Goal: Task Accomplishment & Management: Use online tool/utility

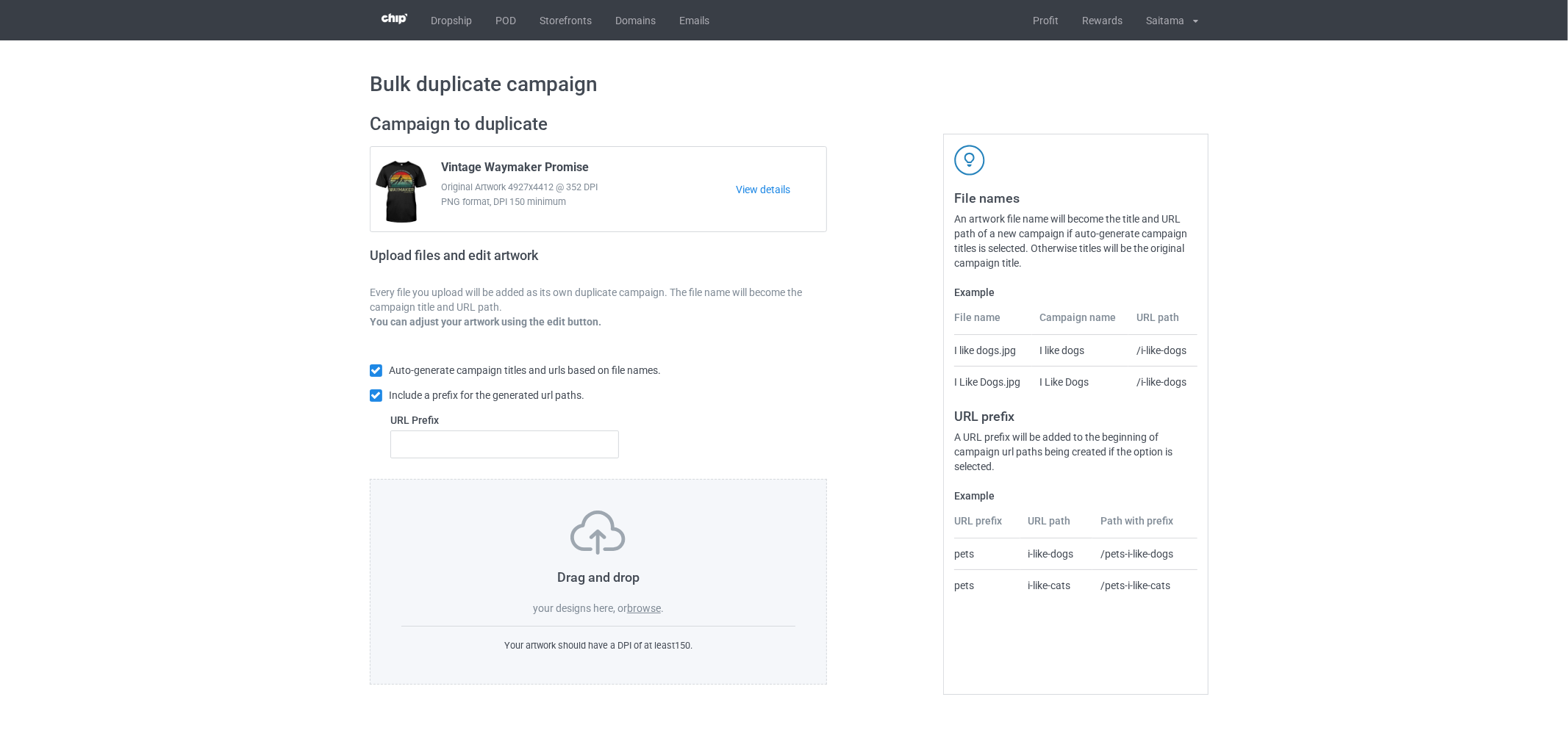
click at [638, 606] on label "browse" at bounding box center [643, 608] width 34 height 12
click at [0, 0] on input "browse" at bounding box center [0, 0] width 0 height 0
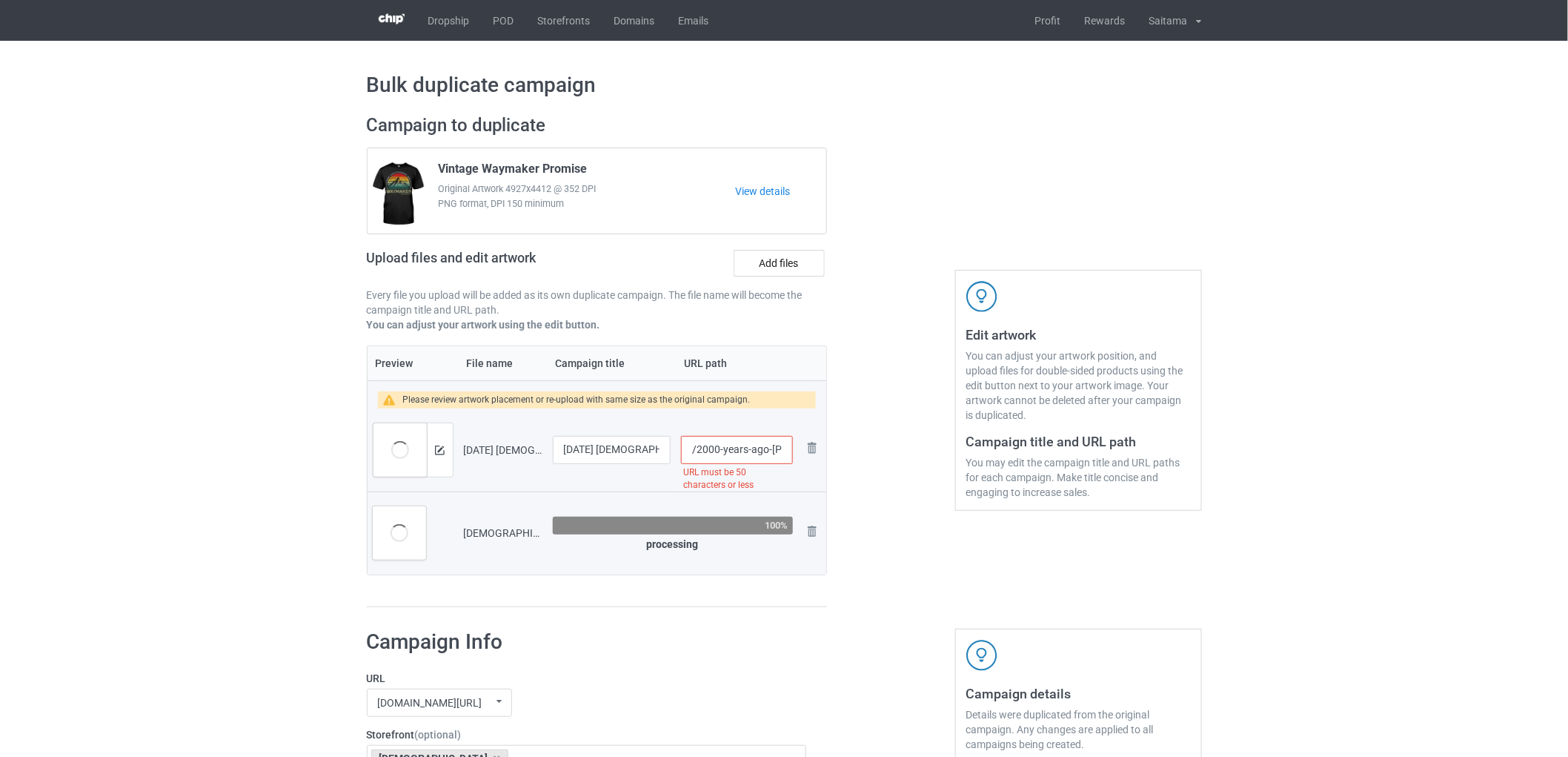
click at [712, 443] on input "/2000-years-ago-jesus-ended-the-debate-of-which-lives-matter-he-deied-for-all" at bounding box center [737, 450] width 111 height 28
drag, startPoint x: 738, startPoint y: 450, endPoint x: 820, endPoint y: 447, distance: 82.1
click at [820, 447] on tr "Preview and edit artwork 2000 Years Ago Jesus Ended The Debate Of Which Lives M…" at bounding box center [597, 451] width 459 height 83
click at [751, 456] on input "/2000-years-ago-jesus-ended-the-debate-of-which-lives-matter-he-deied-for-all" at bounding box center [737, 450] width 111 height 28
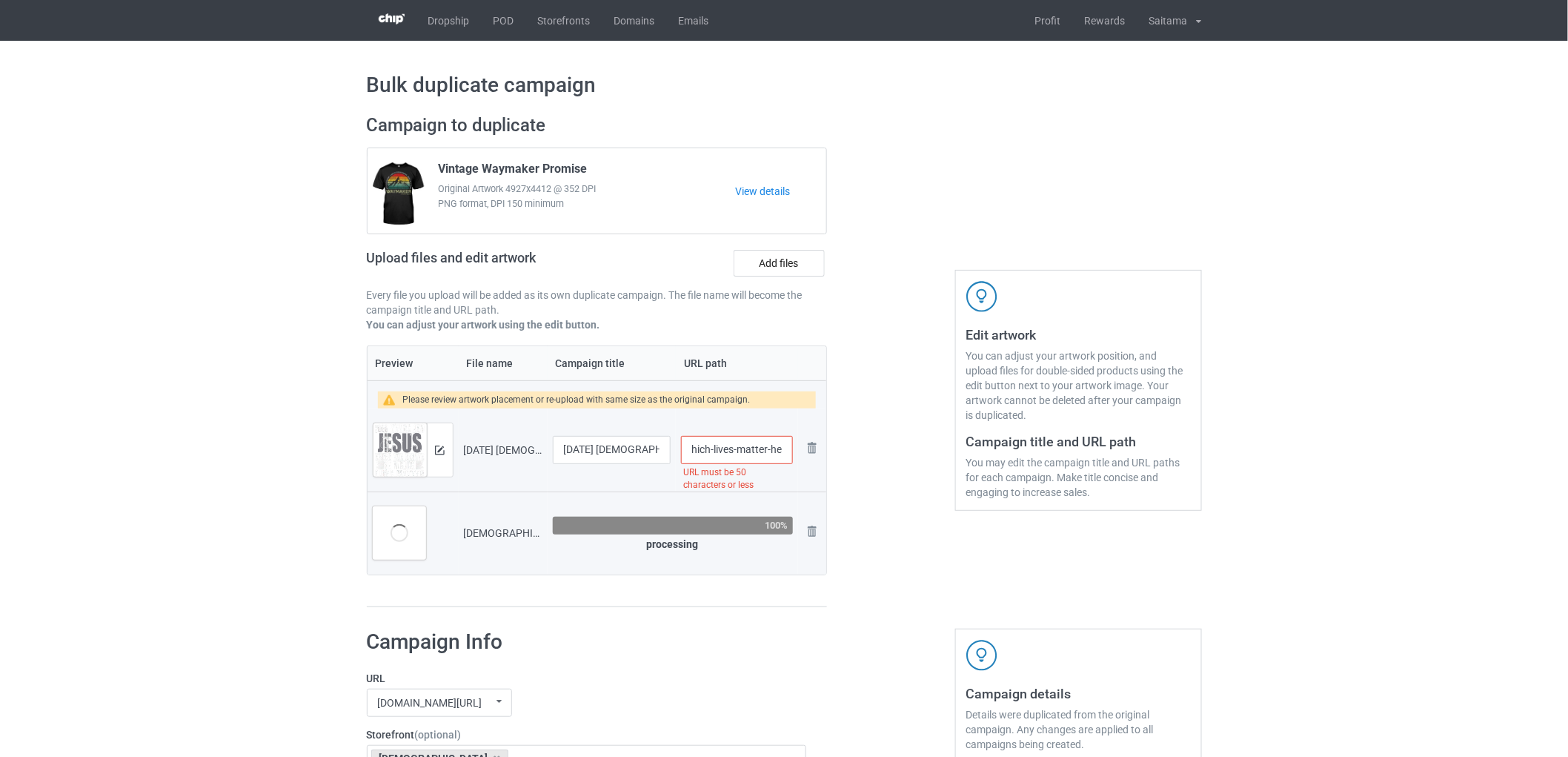
click at [727, 447] on input "/2000-years-ago-jesus-ended-the-debate-of-which-lives-matter-he-deied-for-all" at bounding box center [737, 450] width 111 height 28
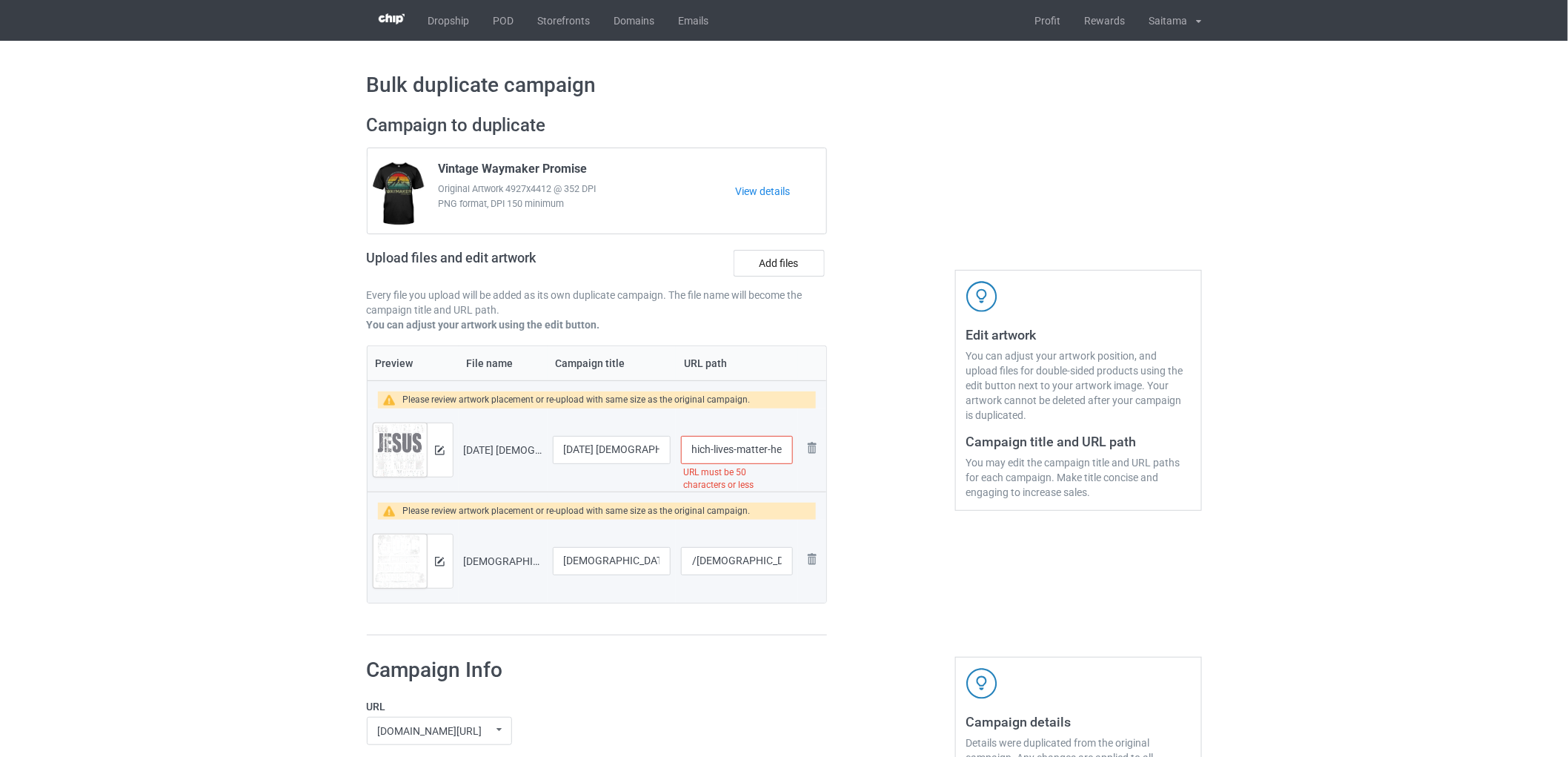
drag, startPoint x: 713, startPoint y: 450, endPoint x: 782, endPoint y: 444, distance: 69.3
click at [782, 444] on input "/2000-years-ago-jesus-ended-the-debate-of-which-lives-matter-he-deied-for-all" at bounding box center [737, 450] width 111 height 28
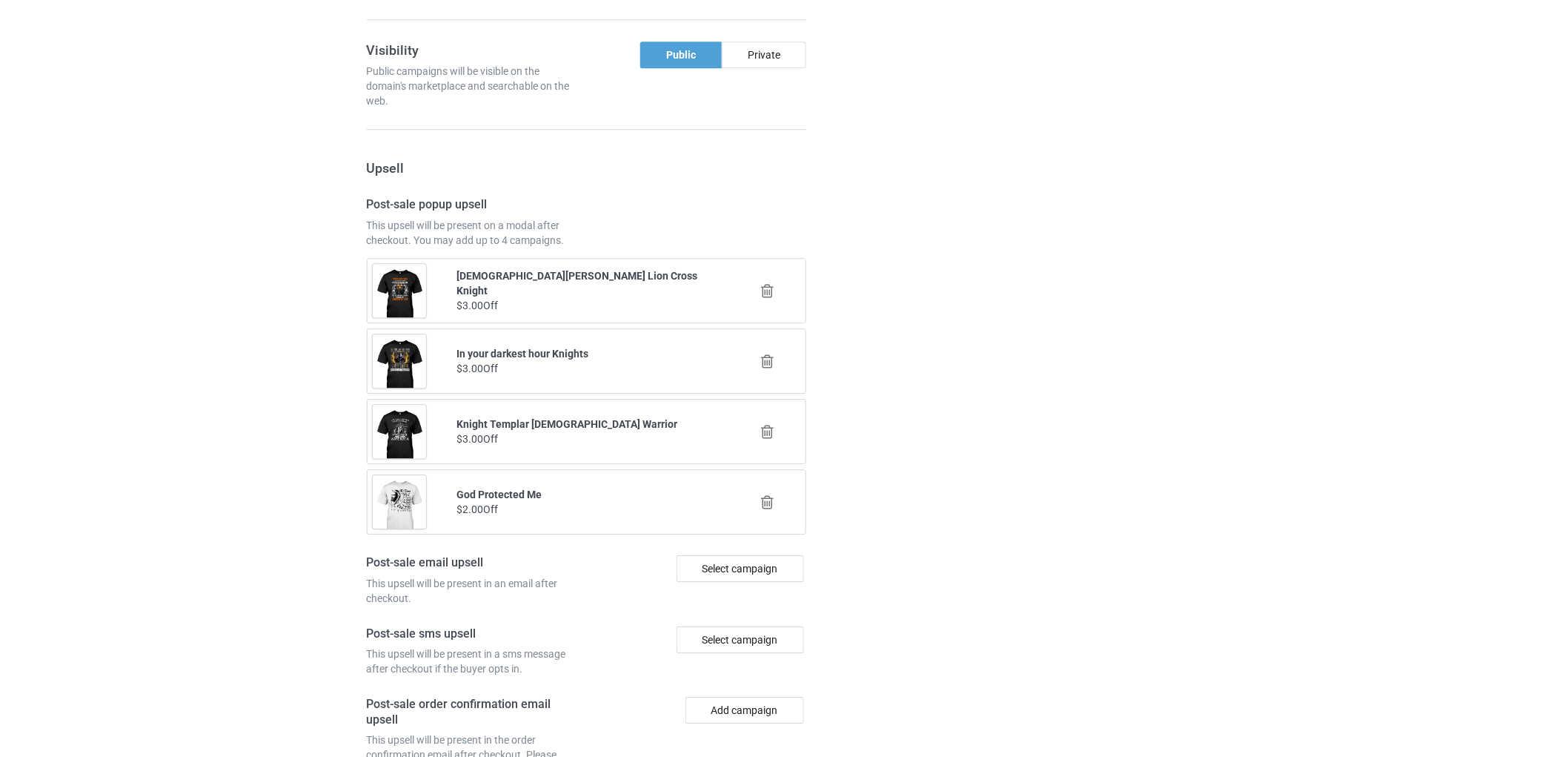
scroll to position [1777, 0]
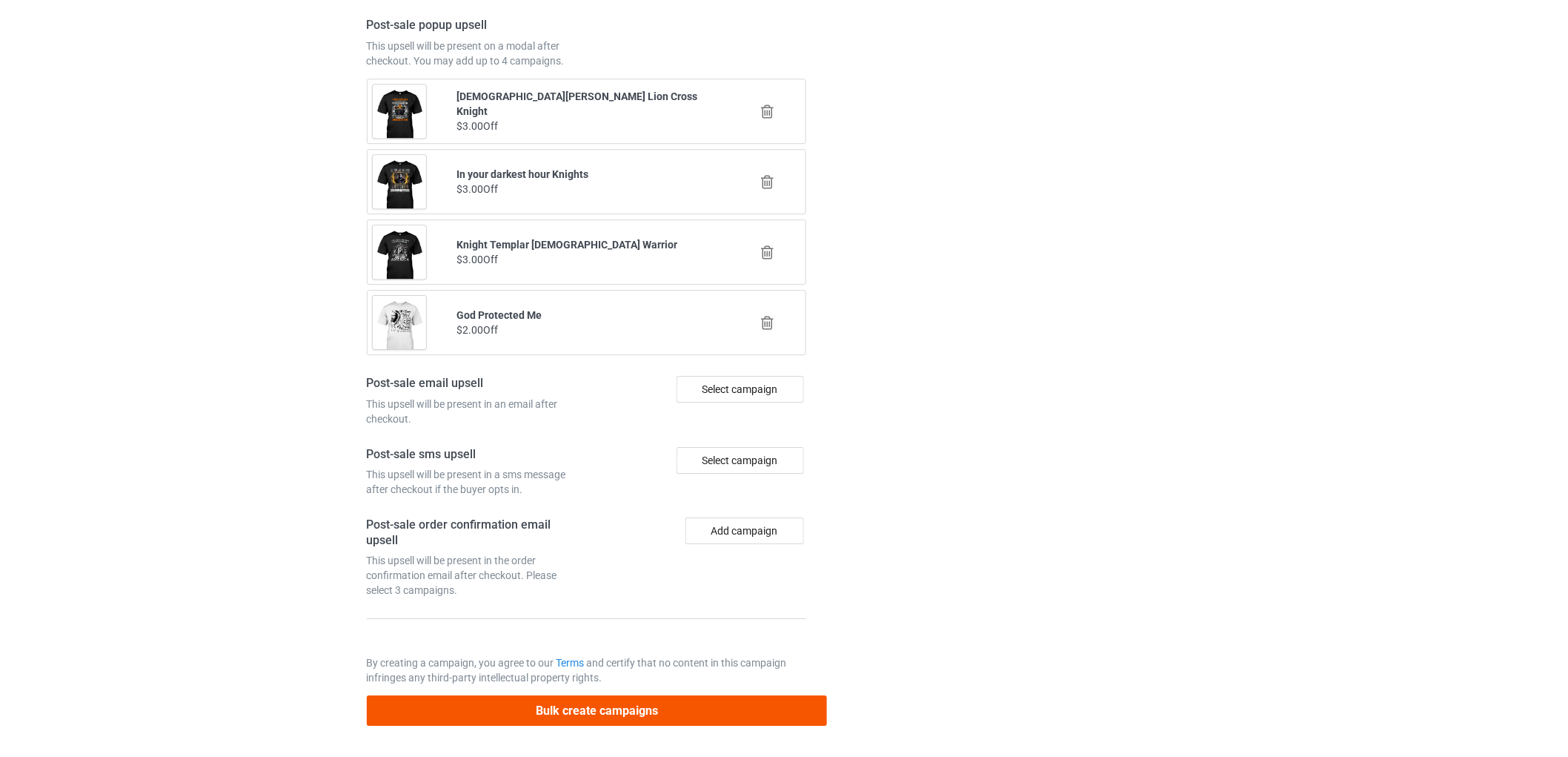
type input "/2000-years-ago-jesus-ended-the-debate-of-which-"
click at [638, 698] on button "Bulk create campaigns" at bounding box center [597, 710] width 461 height 30
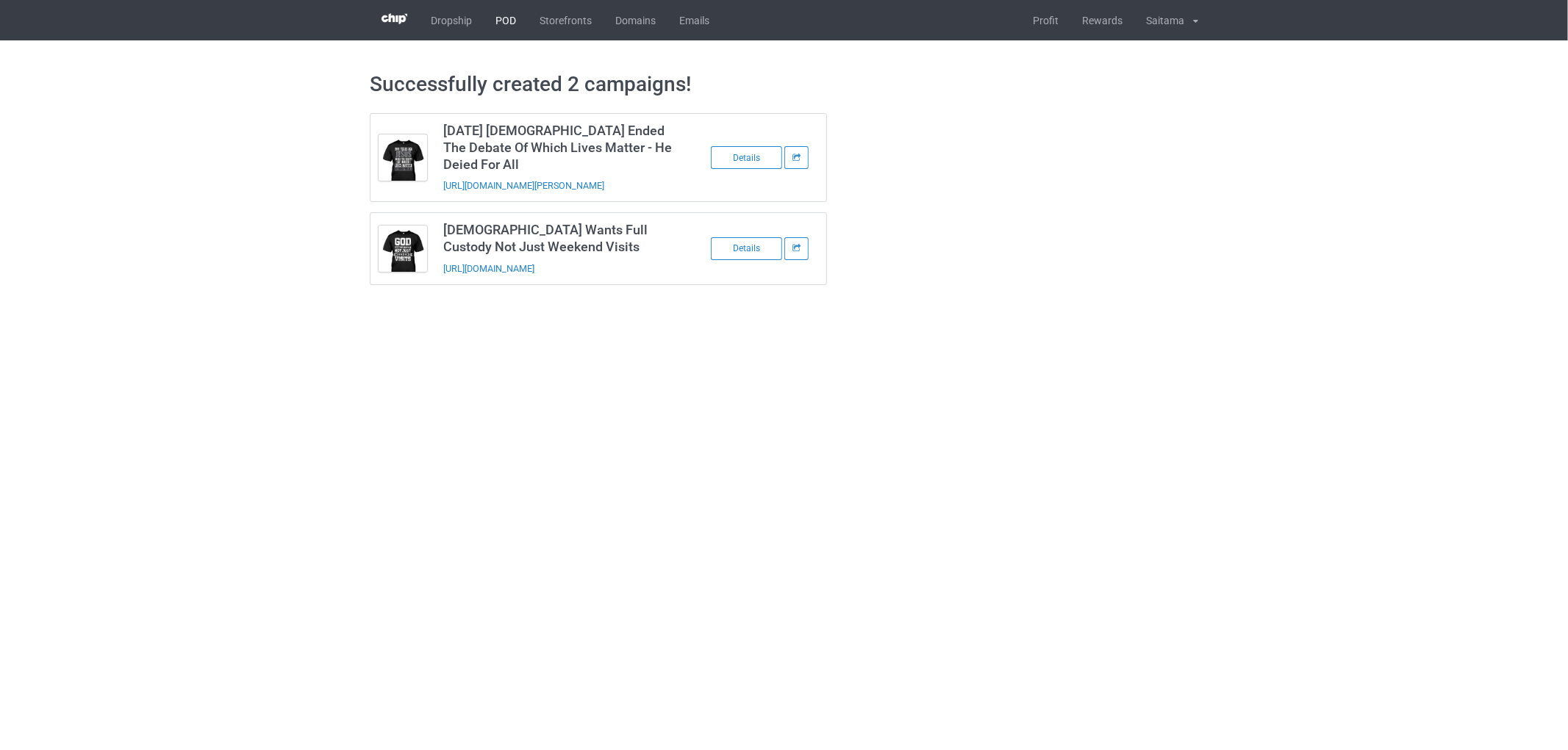
click at [509, 24] on link "POD" at bounding box center [505, 20] width 44 height 40
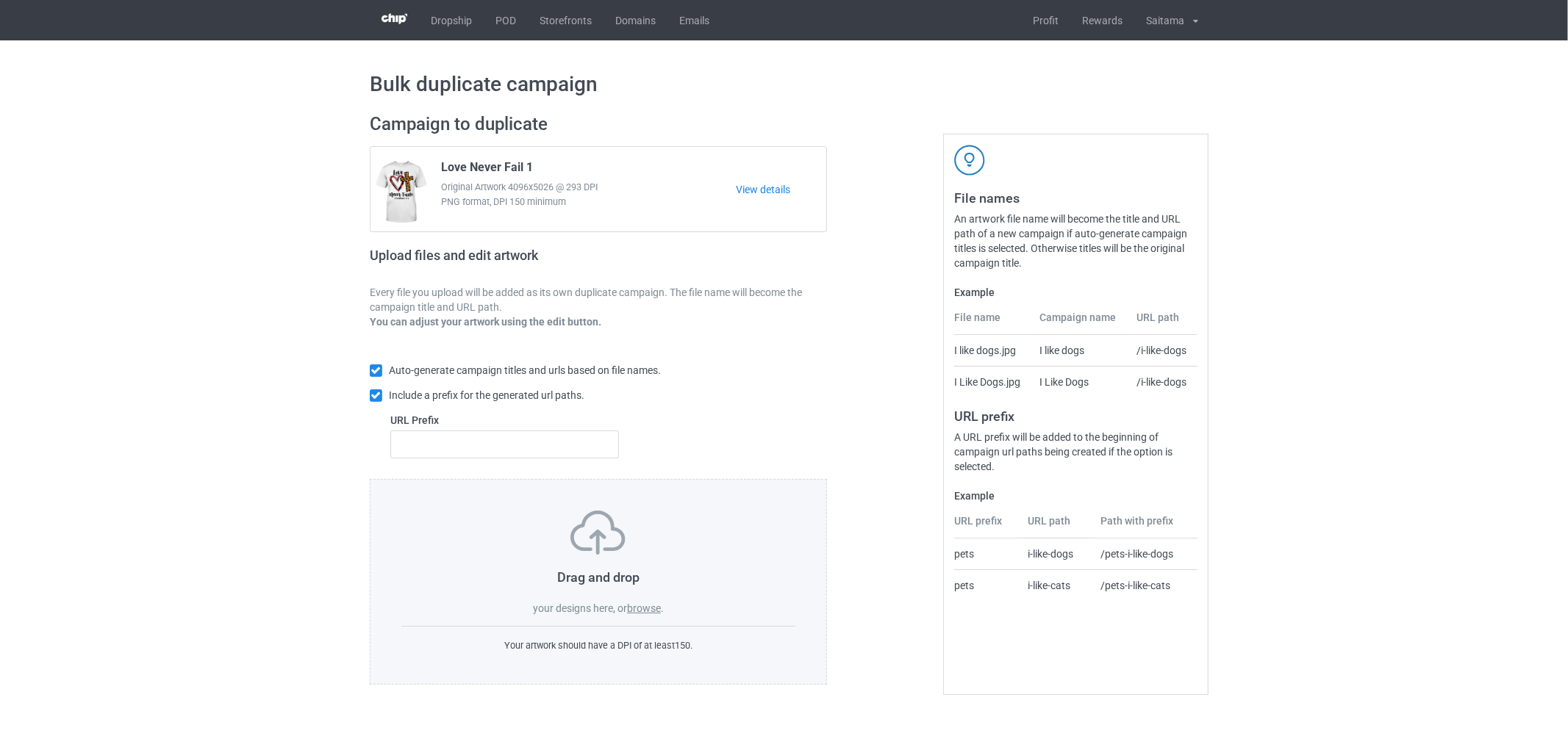
click at [651, 613] on label "browse" at bounding box center [643, 608] width 34 height 12
click at [0, 0] on input "browse" at bounding box center [0, 0] width 0 height 0
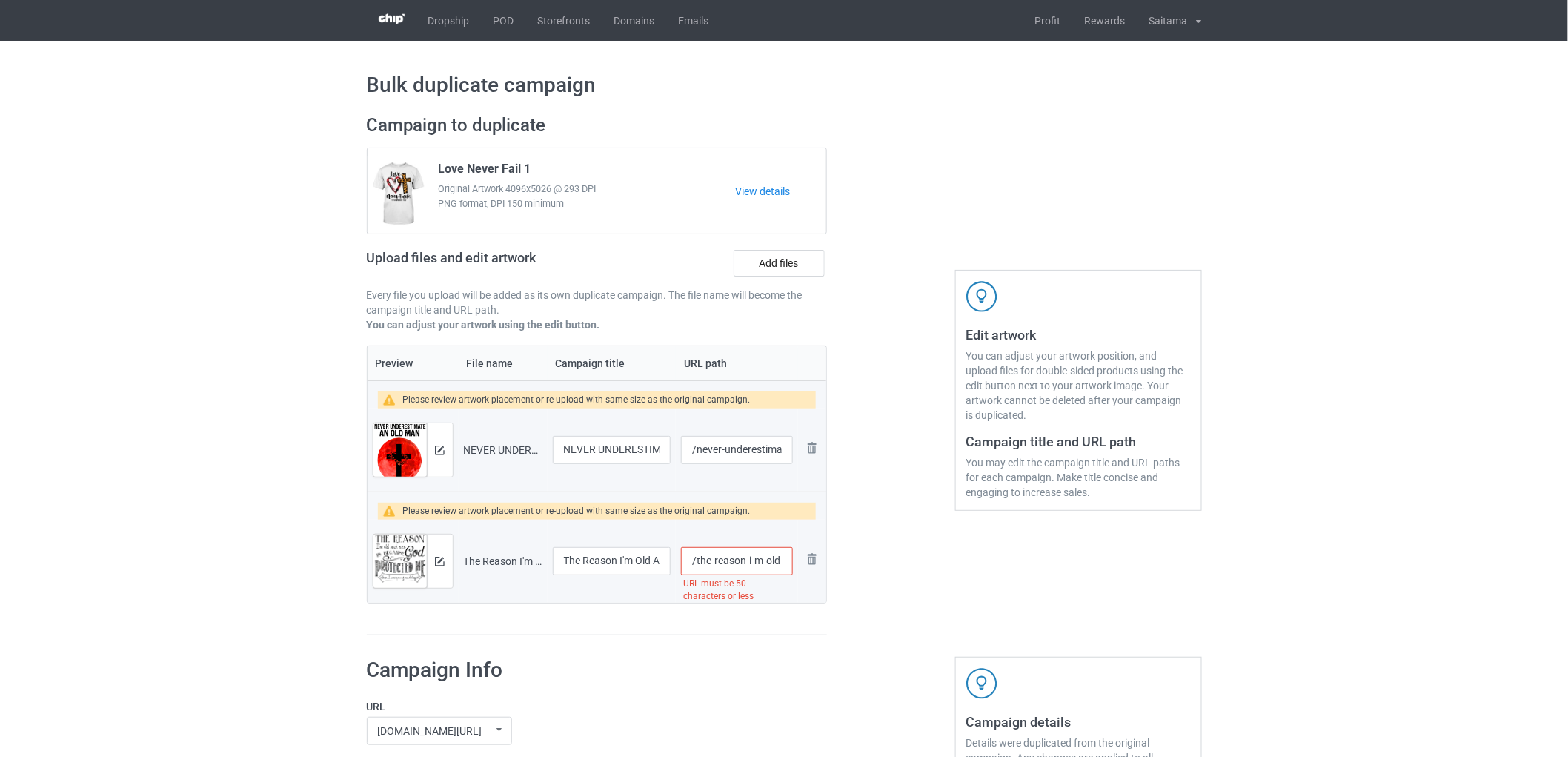
click at [732, 563] on input "/the-reason-i-m-old-and-wise-is-because-[DEMOGRAPHIC_DATA]-protected-me-when-i-…" at bounding box center [737, 561] width 111 height 28
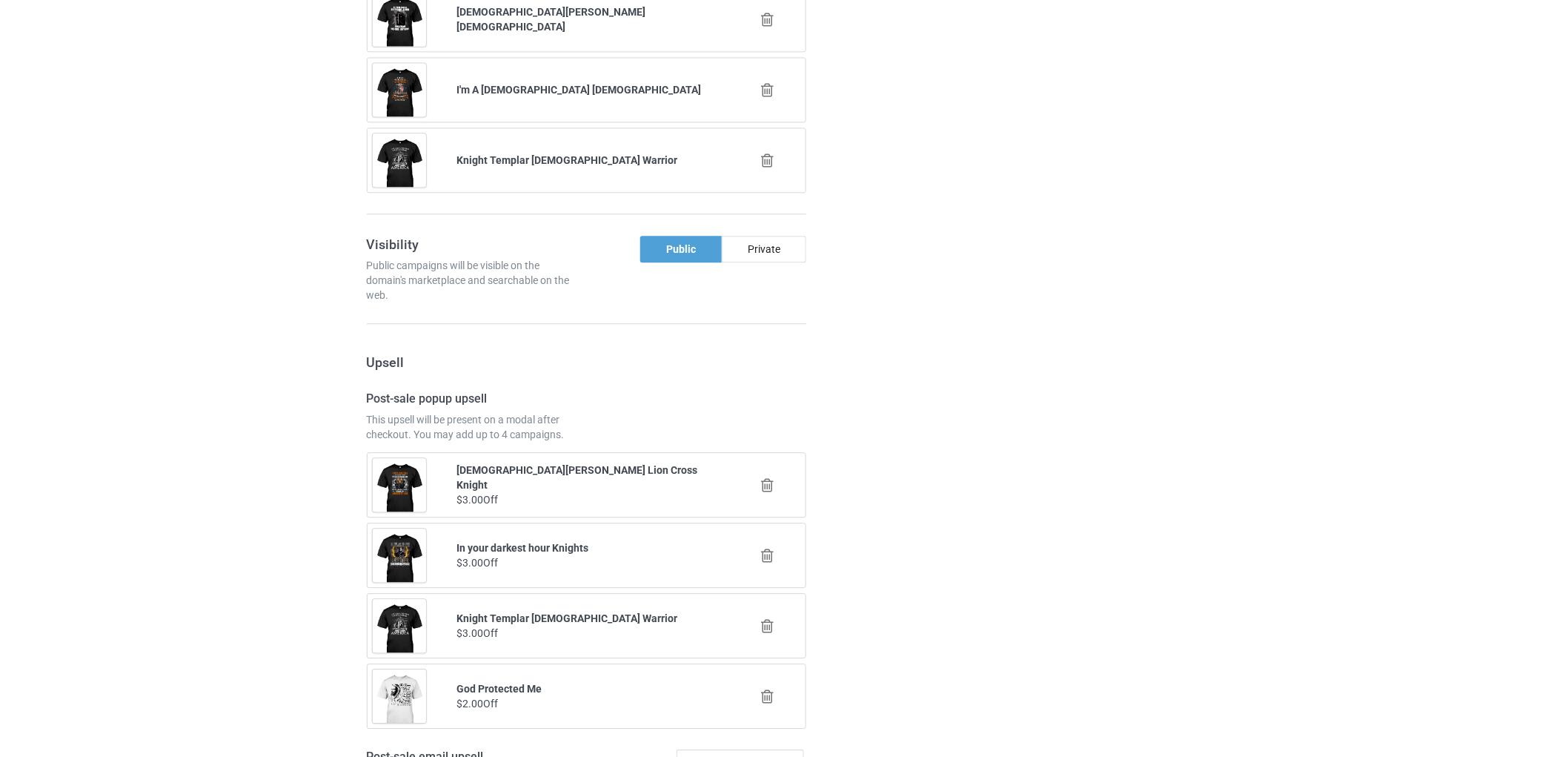
scroll to position [1777, 0]
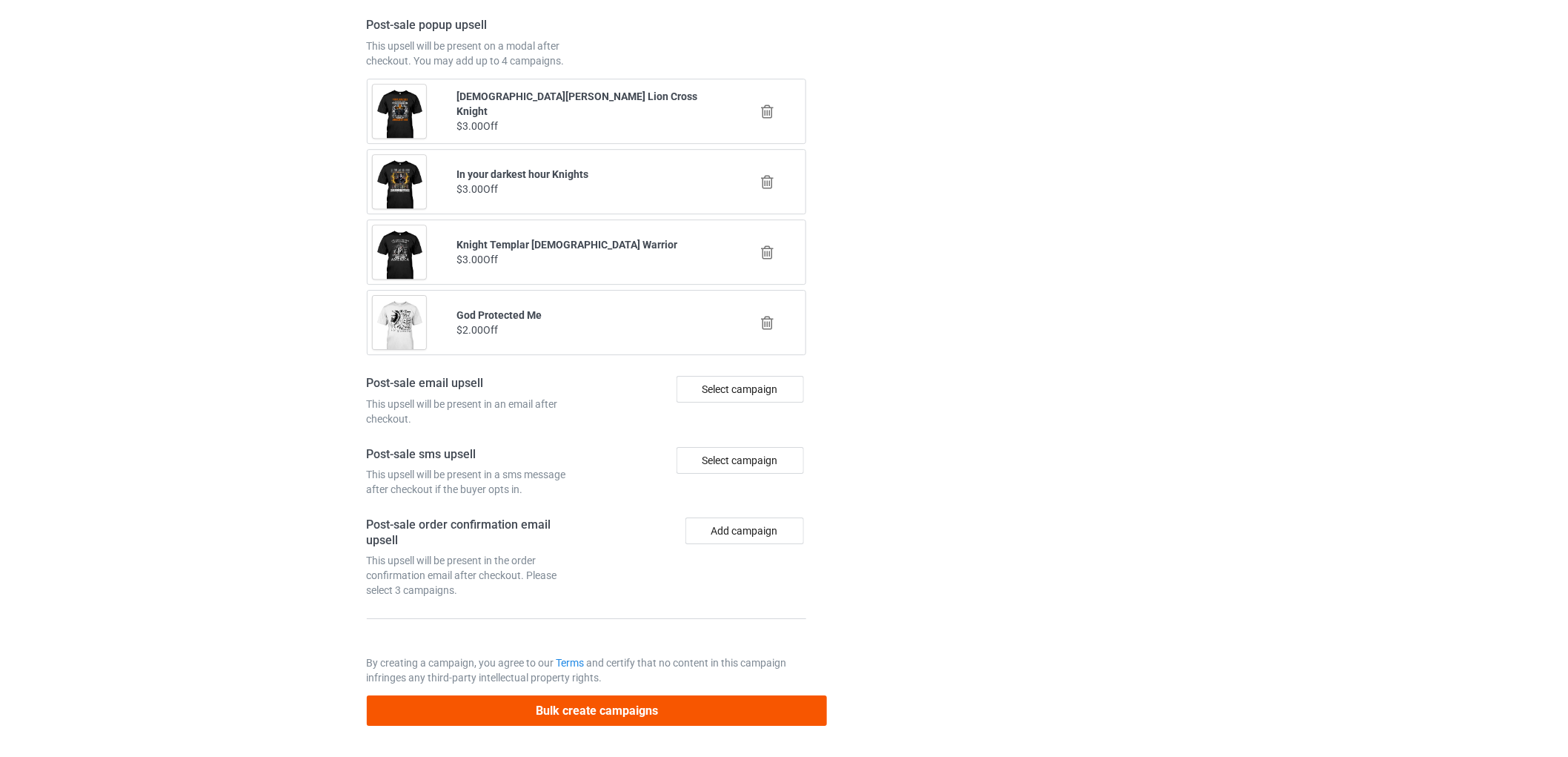
type input "/the-reason-i-m-old-and-wise-is-because-[DEMOGRAPHIC_DATA]-protec"
click at [663, 721] on button "Bulk create campaigns" at bounding box center [597, 710] width 461 height 30
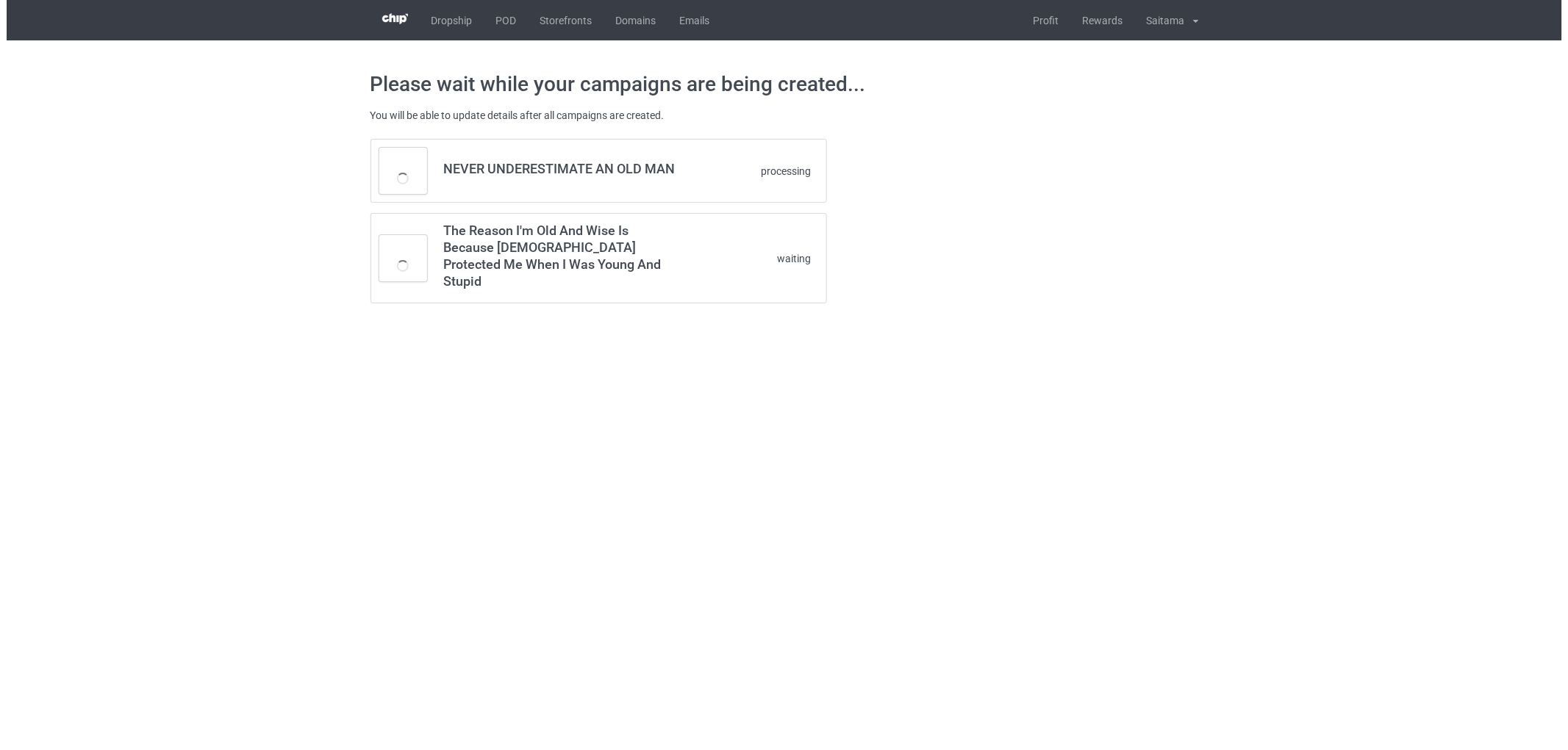
scroll to position [0, 0]
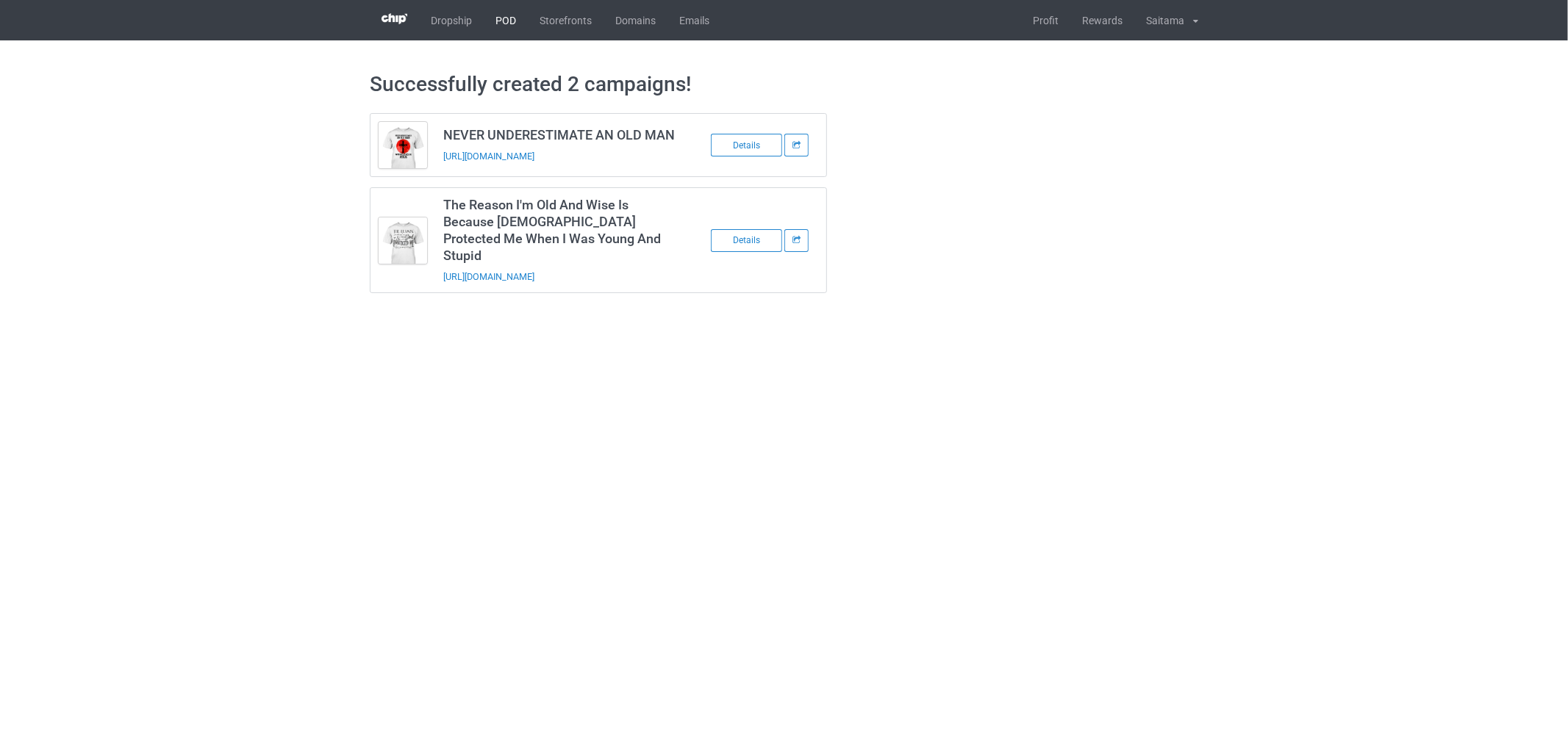
click at [498, 28] on link "POD" at bounding box center [505, 20] width 44 height 40
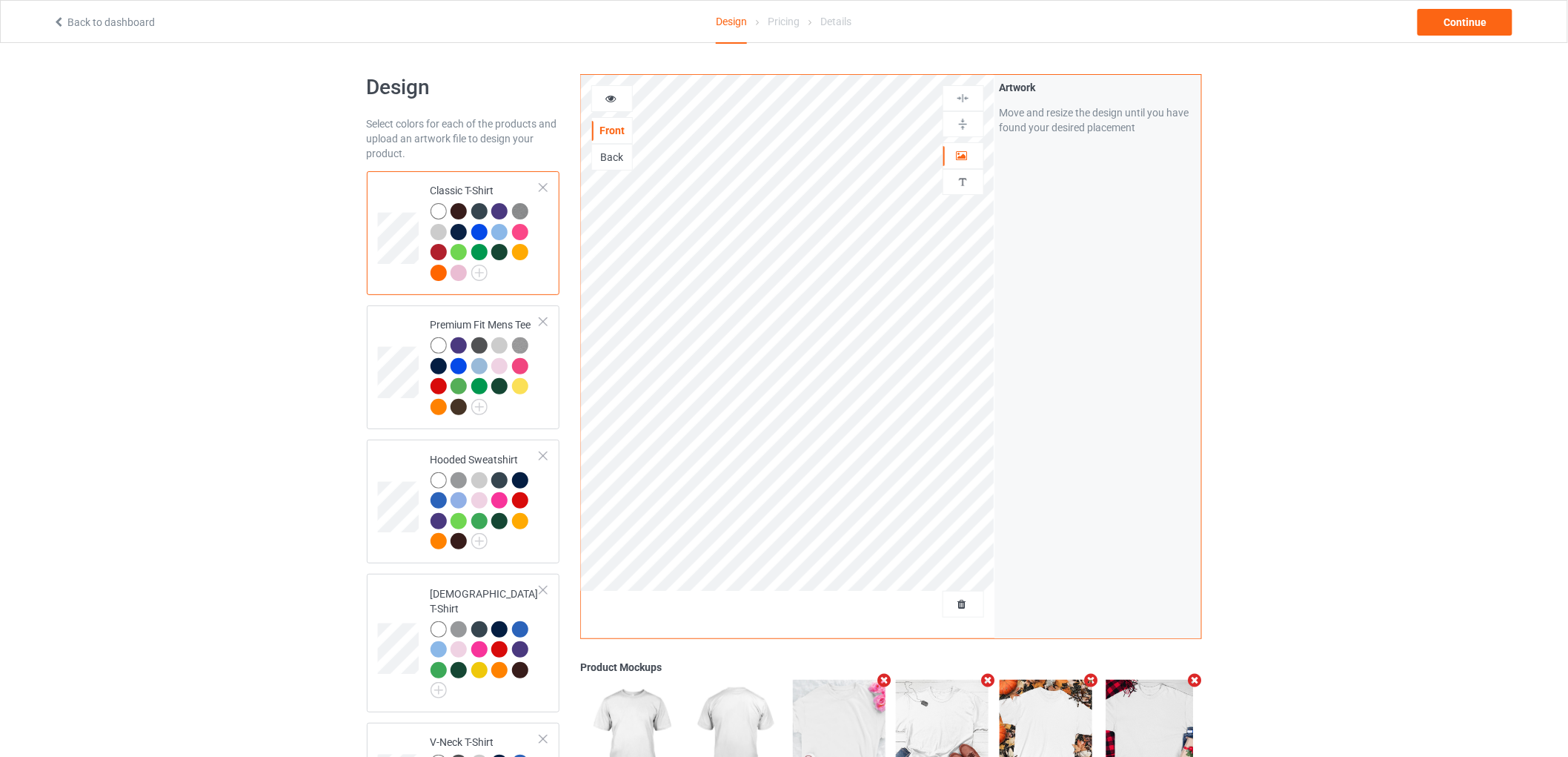
click at [124, 27] on link "Back to dashboard" at bounding box center [104, 23] width 102 height 12
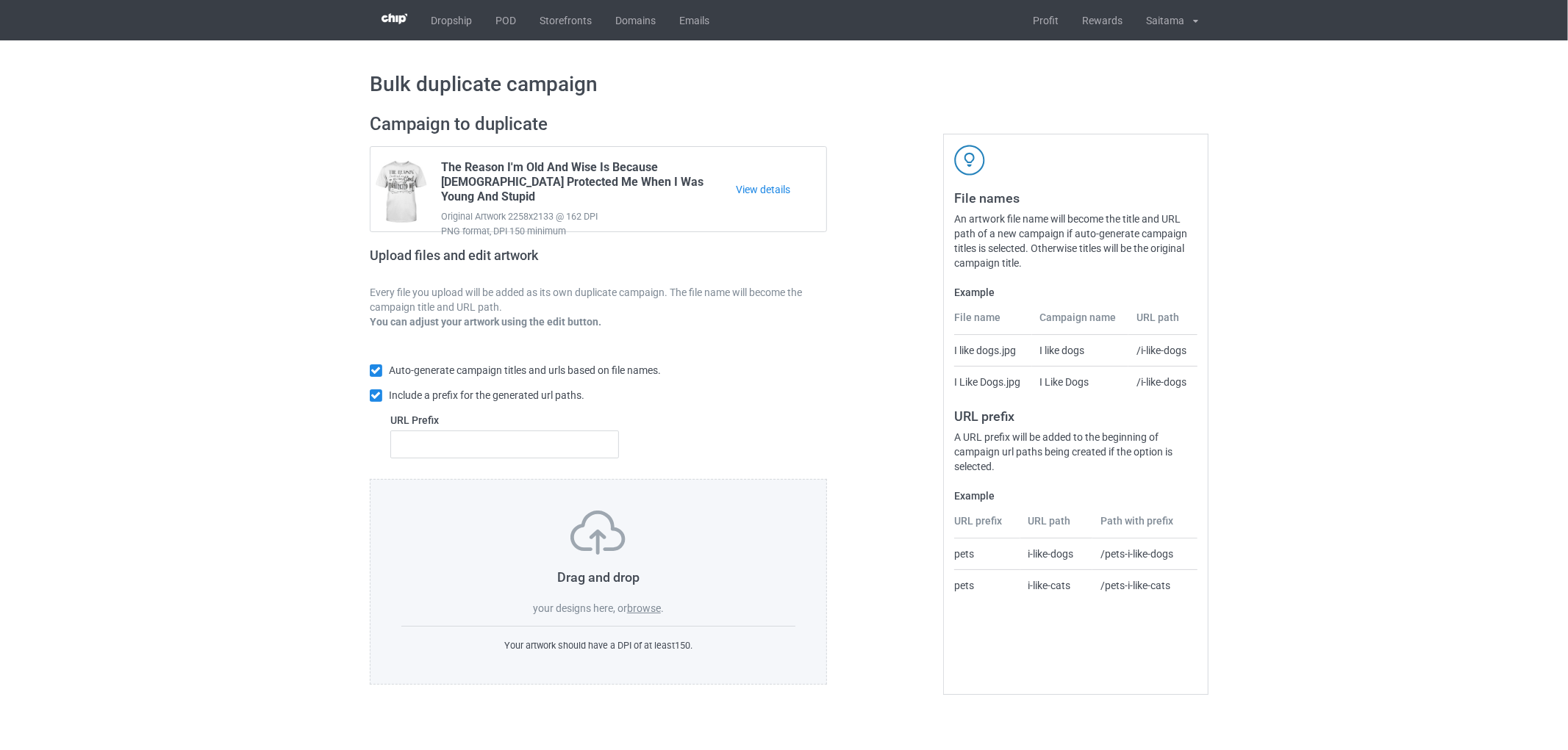
click at [647, 613] on label "browse" at bounding box center [643, 608] width 34 height 12
click at [0, 0] on input "browse" at bounding box center [0, 0] width 0 height 0
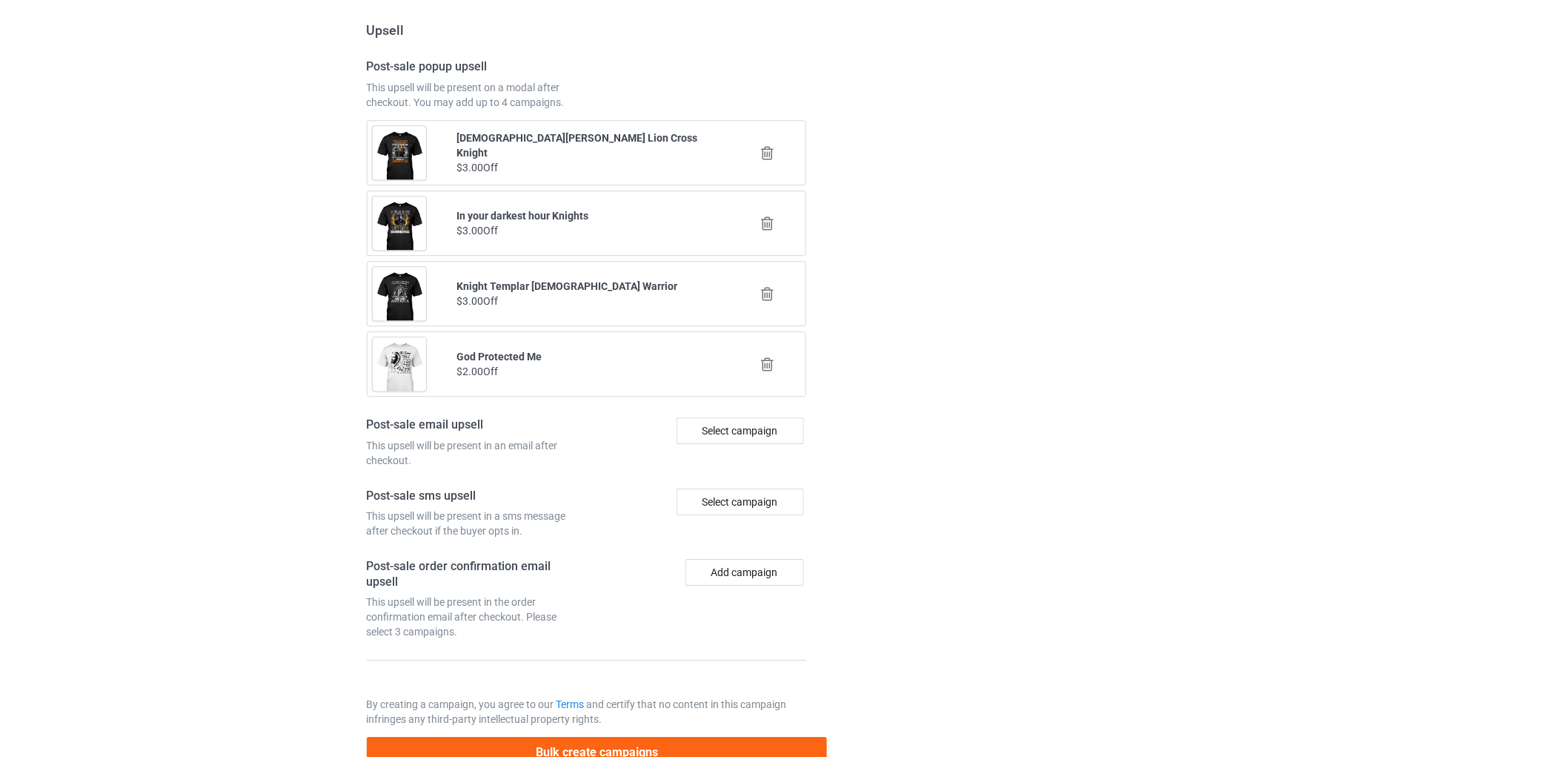
scroll to position [1666, 0]
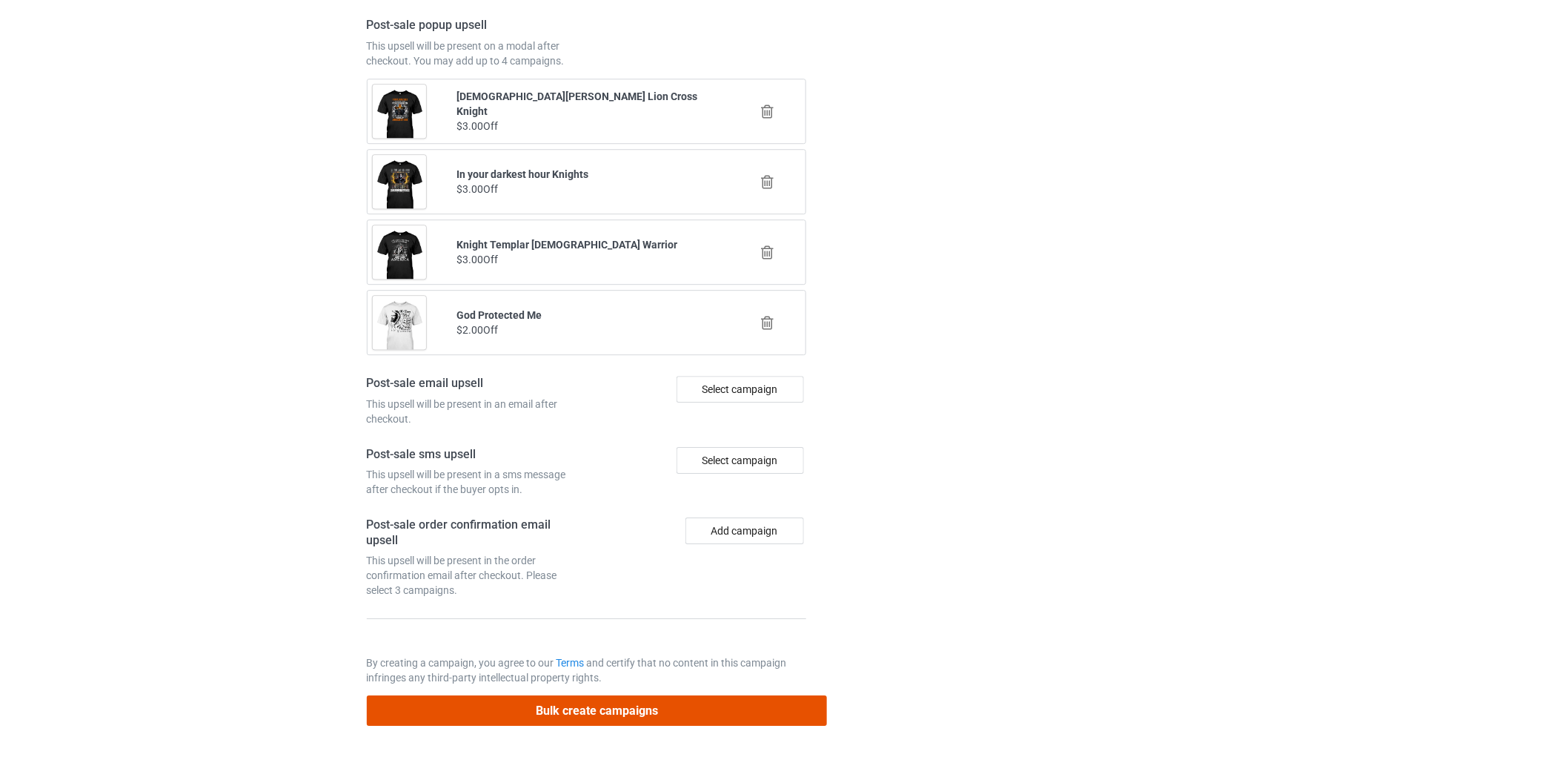
click at [572, 719] on button "Bulk create campaigns" at bounding box center [597, 710] width 461 height 30
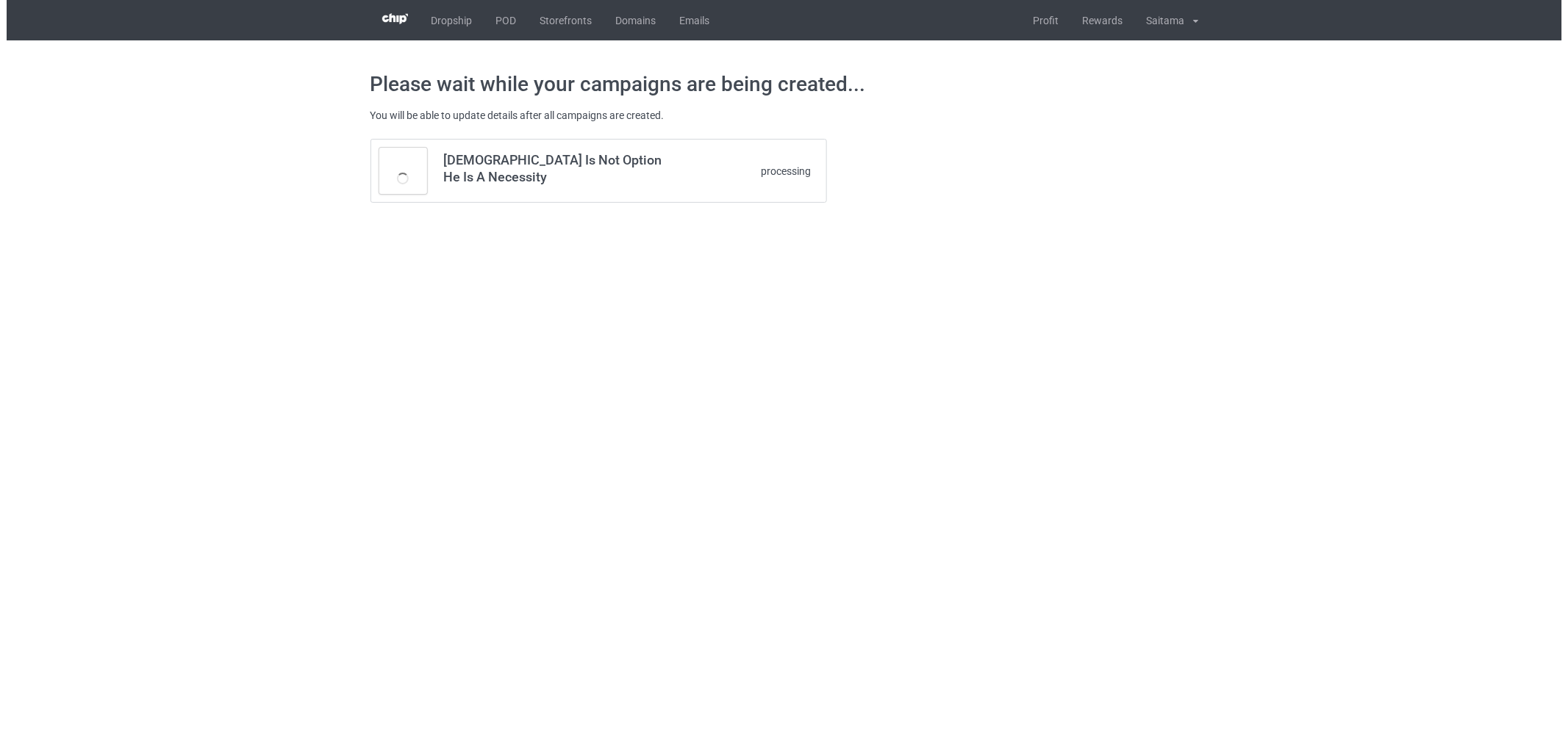
scroll to position [0, 0]
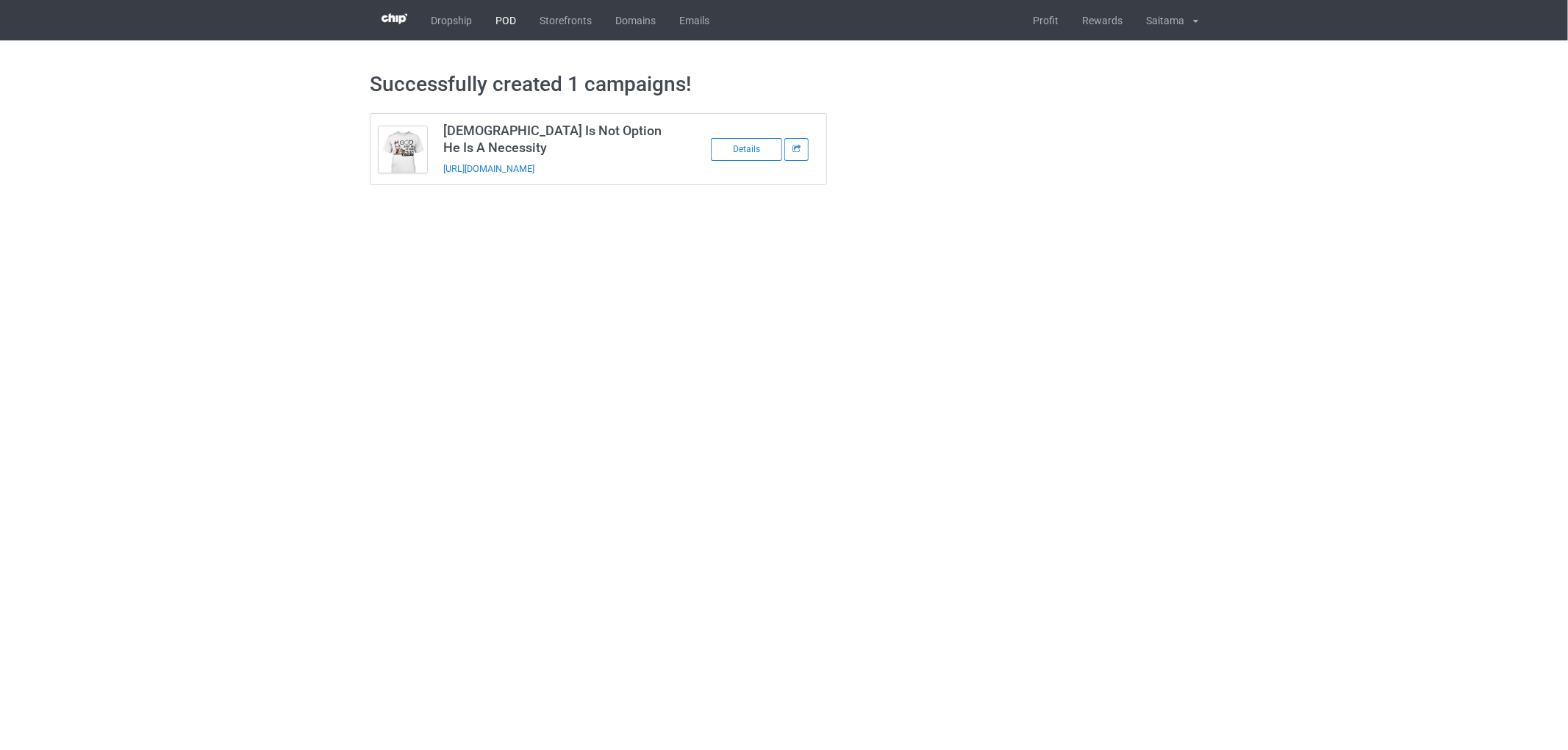
click at [500, 33] on link "POD" at bounding box center [505, 20] width 44 height 40
